Goal: Task Accomplishment & Management: Use online tool/utility

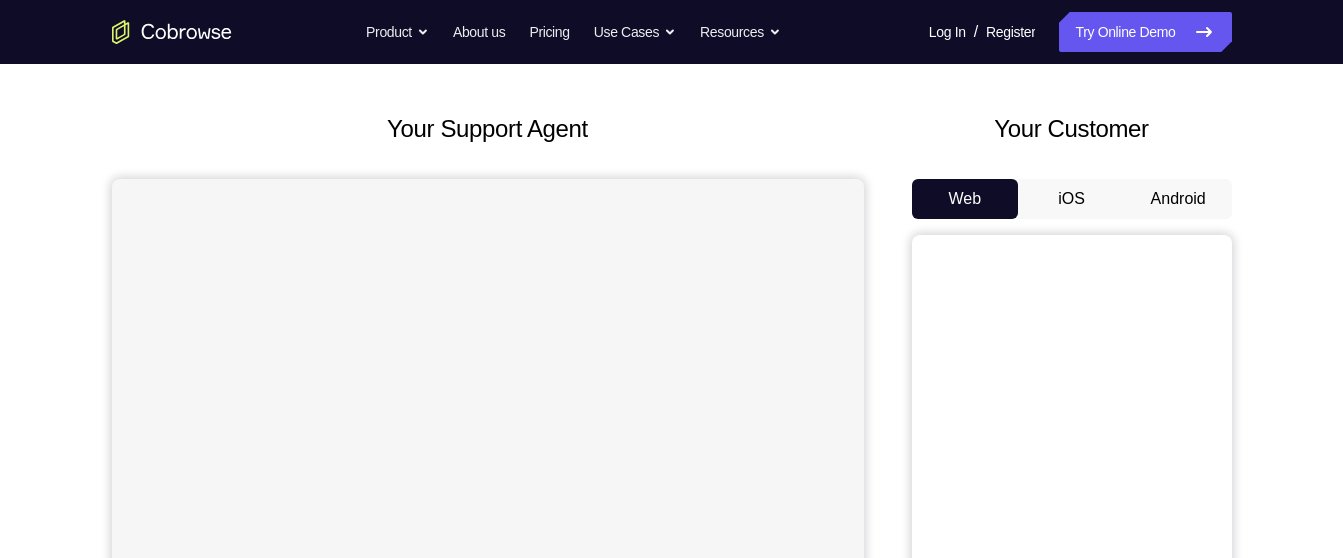
scroll to position [81, 0]
click at [1213, 200] on button "Android" at bounding box center [1178, 199] width 107 height 40
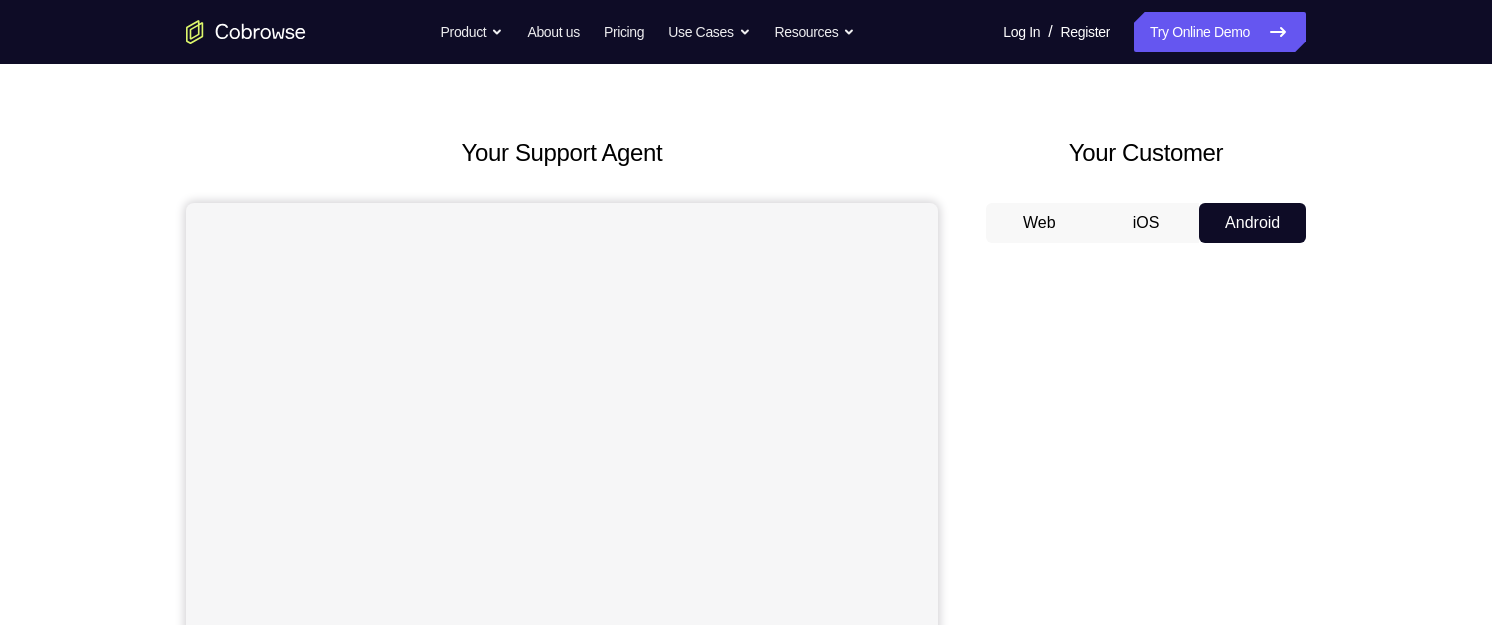
scroll to position [0, 0]
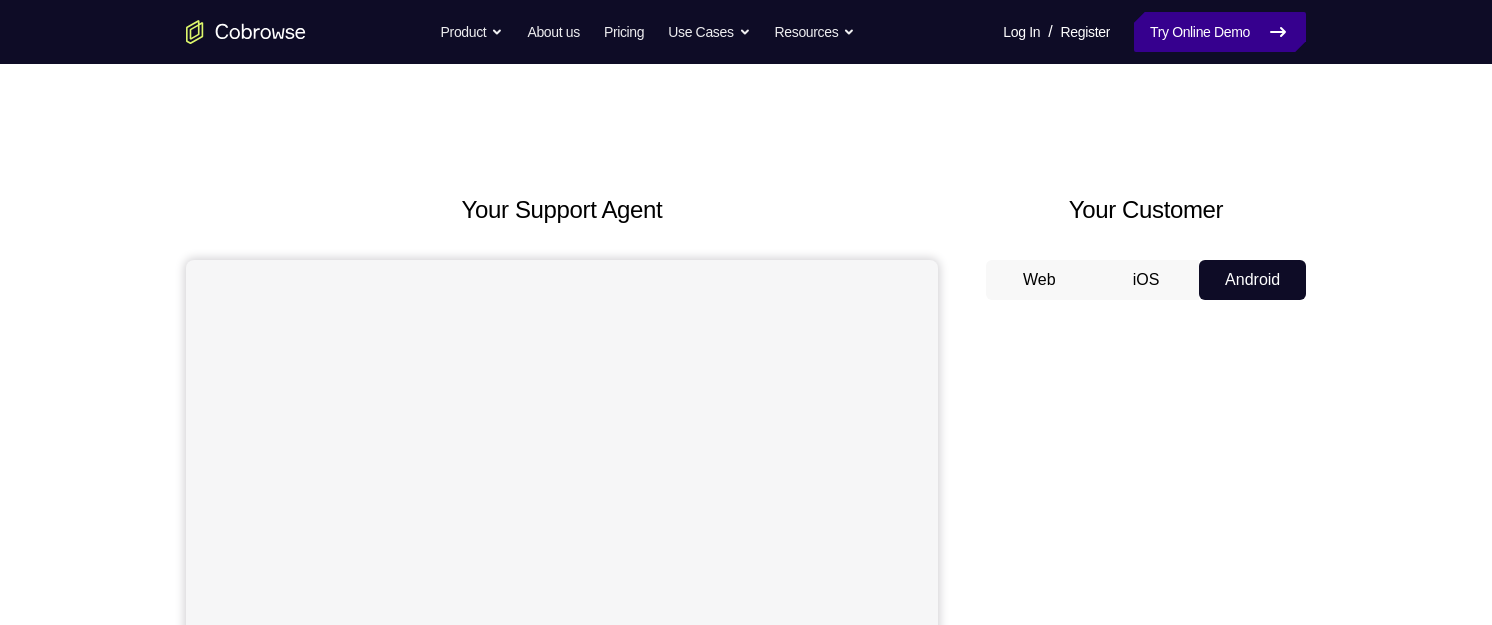
click at [1255, 51] on link "Try Online Demo" at bounding box center [1220, 32] width 172 height 40
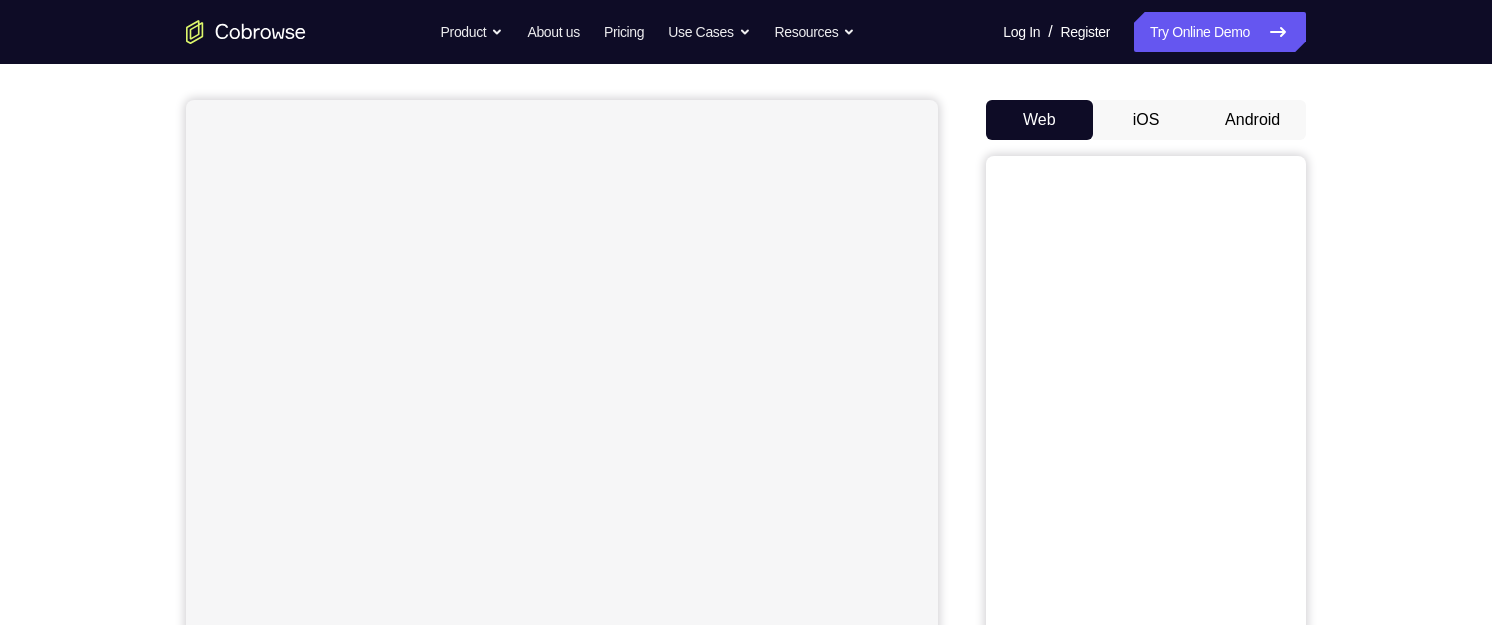
scroll to position [158, 0]
click at [1241, 129] on button "Android" at bounding box center [1252, 122] width 107 height 40
